Goal: Task Accomplishment & Management: Use online tool/utility

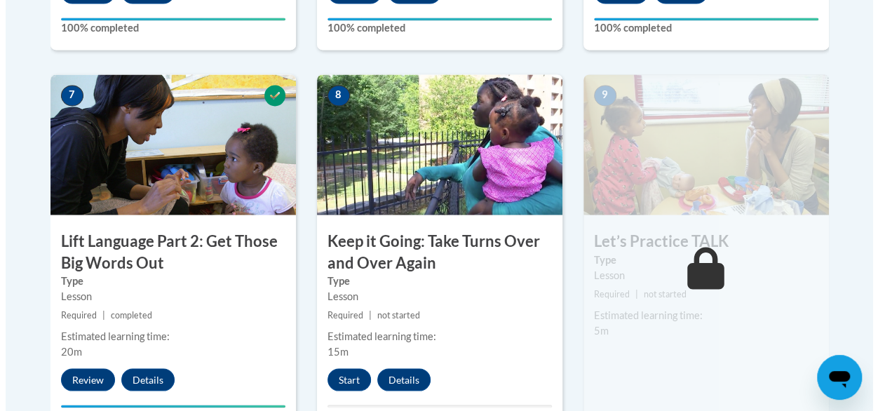
scroll to position [1206, 0]
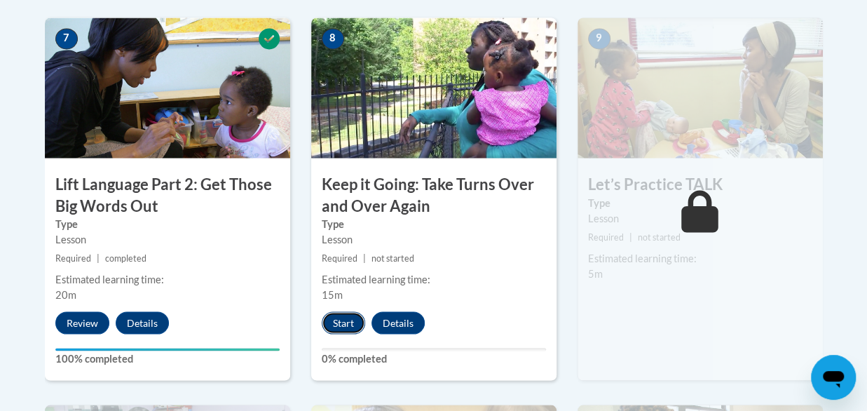
click at [344, 314] on button "Start" at bounding box center [343, 322] width 43 height 22
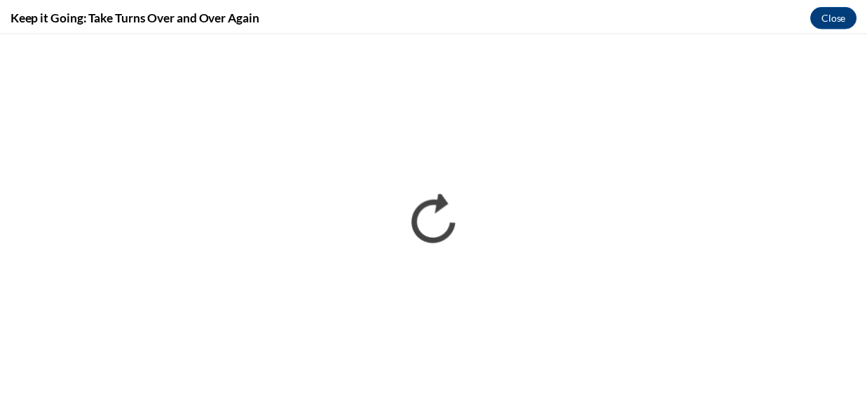
scroll to position [0, 0]
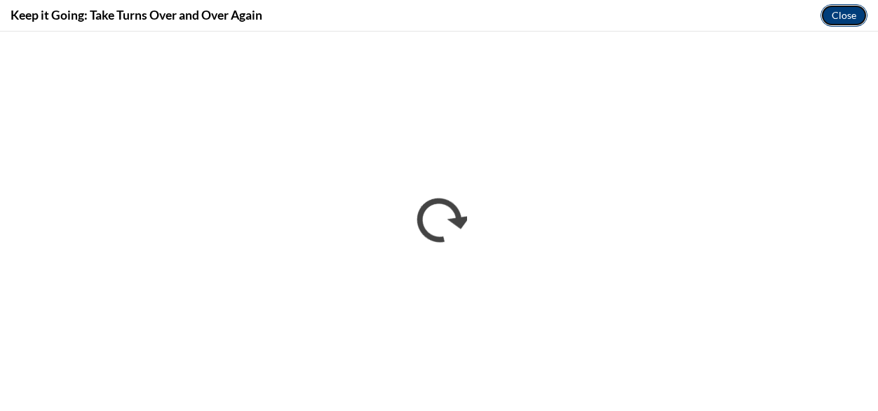
click at [836, 18] on button "Close" at bounding box center [843, 15] width 47 height 22
